Goal: Information Seeking & Learning: Learn about a topic

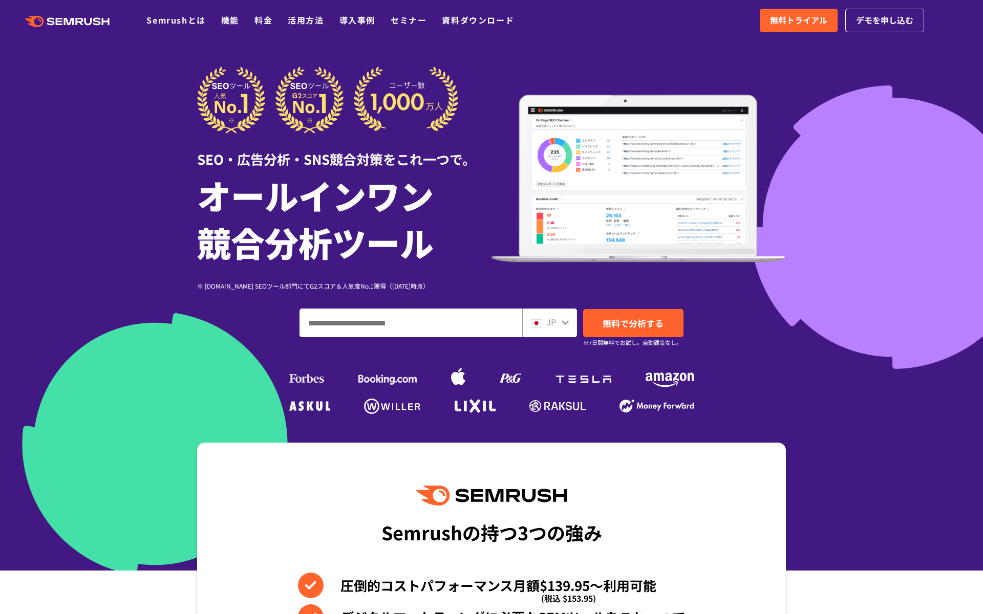
click at [379, 320] on input "ドメイン、キーワードまたはURLを入力してください" at bounding box center [411, 323] width 222 height 28
paste input "**********"
type input "**********"
click at [626, 326] on span "無料で分析する" at bounding box center [633, 323] width 61 height 13
